Goal: Transaction & Acquisition: Download file/media

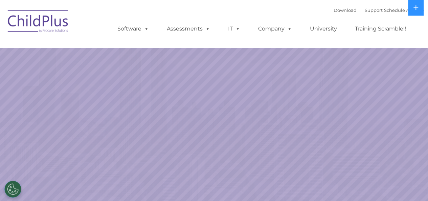
select select "MEDIUM"
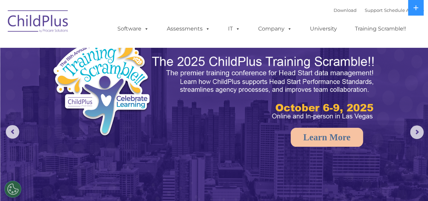
click at [336, 6] on div "Download Support | Schedule A Demo " at bounding box center [379, 10] width 90 height 10
click at [334, 11] on link "Download" at bounding box center [345, 9] width 23 height 5
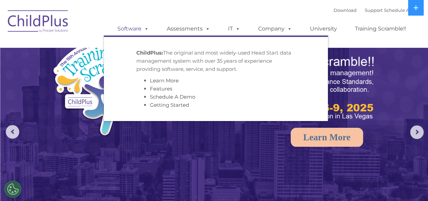
click at [140, 31] on link "Software" at bounding box center [133, 29] width 45 height 14
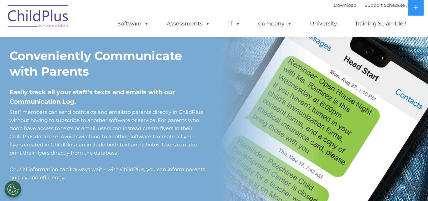
scroll to position [568, 0]
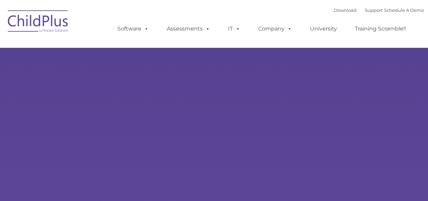
type input ""
select select "MEDIUM"
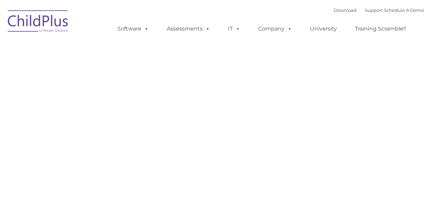
type input ""
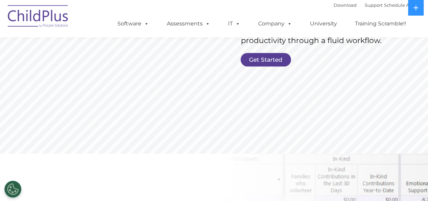
scroll to position [174, 0]
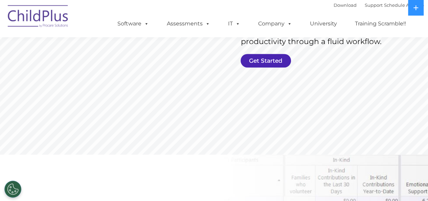
click at [266, 62] on link "Get Started" at bounding box center [266, 61] width 50 height 14
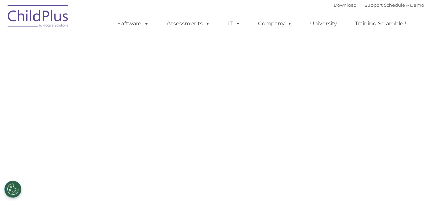
select select "MEDIUM"
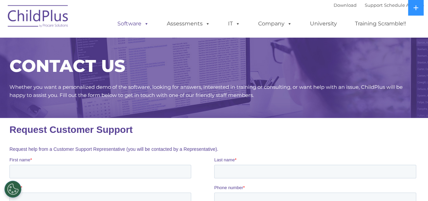
click at [136, 26] on link "Software" at bounding box center [133, 24] width 45 height 14
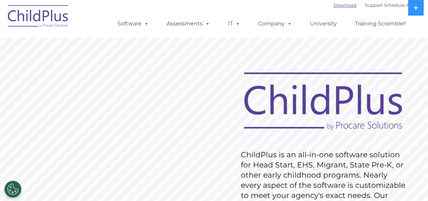
click at [339, 4] on link "Download" at bounding box center [345, 4] width 23 height 5
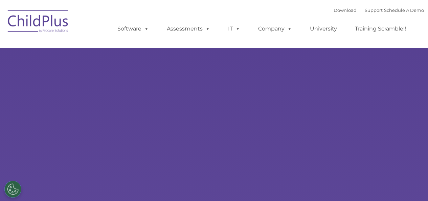
select select "MEDIUM"
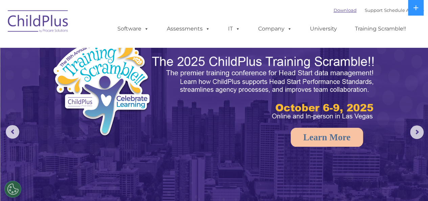
click at [334, 9] on link "Download" at bounding box center [345, 9] width 23 height 5
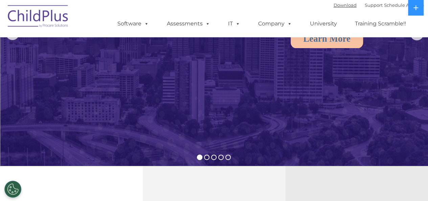
scroll to position [90, 0]
